Goal: Find specific page/section: Find specific page/section

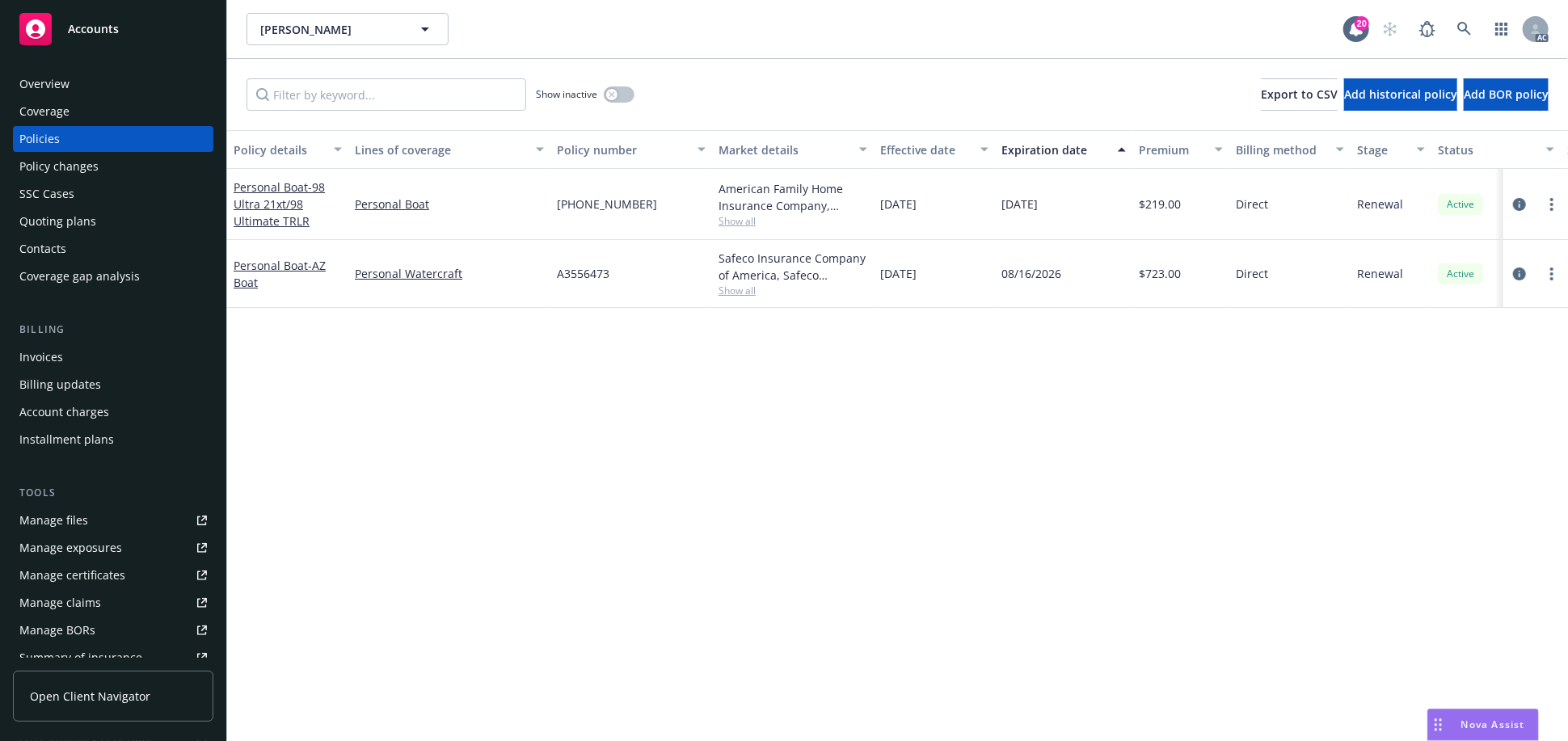
click at [811, 471] on div "Policy details Lines of coverage Policy number Market details Effective date Ex…" at bounding box center [897, 436] width 1340 height 611
click at [507, 417] on div "Policy details Lines of coverage Policy number Market details Effective date Ex…" at bounding box center [897, 436] width 1340 height 611
